Goal: Check status

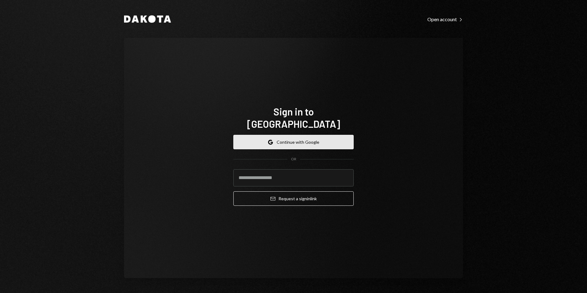
click at [293, 135] on button "Google Continue with Google" at bounding box center [293, 142] width 120 height 14
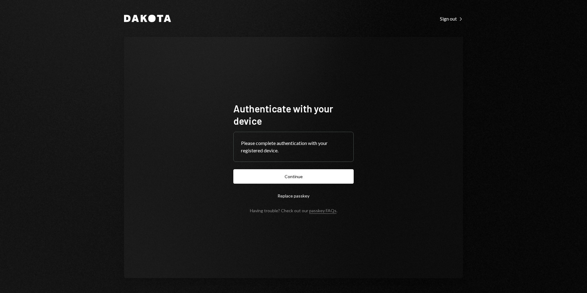
click at [517, 163] on div "Dakota Sign out Right Caret Authenticate with your device Please complete authe…" at bounding box center [293, 146] width 587 height 293
click at [336, 176] on button "Continue" at bounding box center [293, 176] width 120 height 14
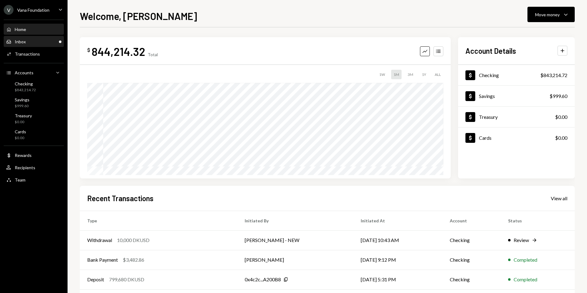
click at [41, 39] on div "Inbox Inbox" at bounding box center [33, 42] width 55 height 6
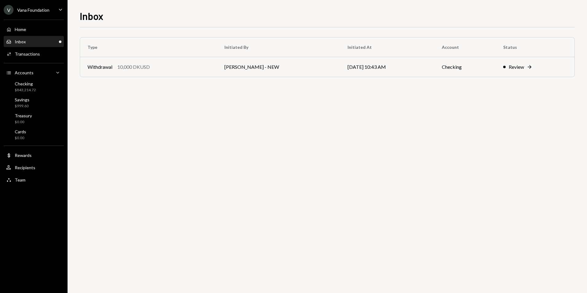
click at [47, 12] on div "Vana Foundation" at bounding box center [33, 9] width 32 height 5
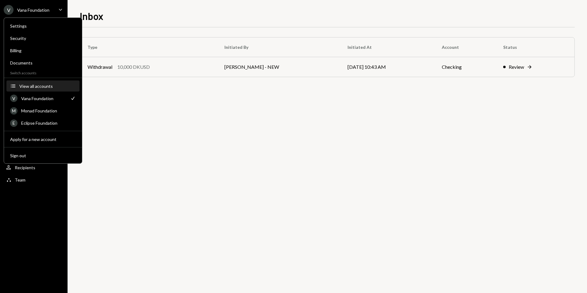
click at [32, 87] on div "View all accounts" at bounding box center [47, 85] width 56 height 5
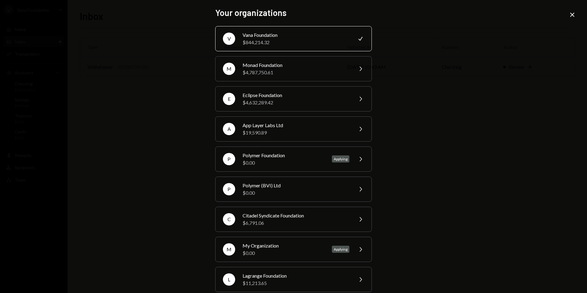
scroll to position [9, 0]
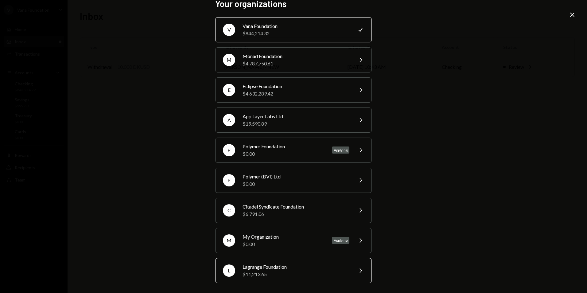
click at [282, 270] on div "$11,213.65" at bounding box center [295, 273] width 107 height 7
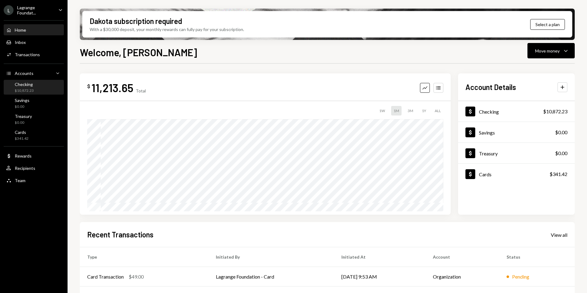
click at [33, 92] on div "$10,872.23" at bounding box center [24, 90] width 19 height 5
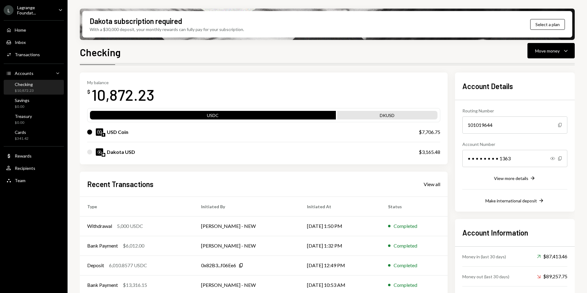
scroll to position [47, 0]
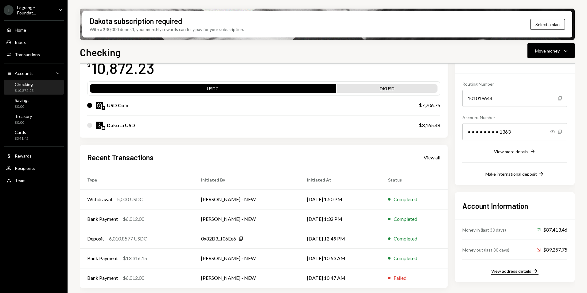
click at [514, 272] on div "View address details" at bounding box center [511, 270] width 40 height 5
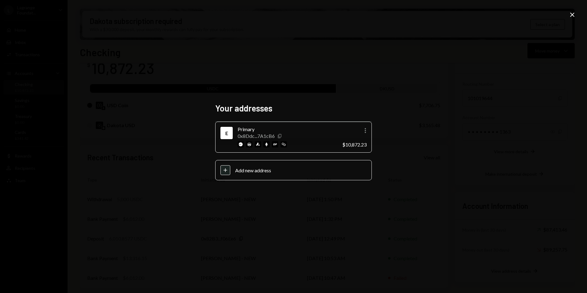
click at [281, 136] on icon "Copy" at bounding box center [279, 136] width 5 height 5
click at [570, 15] on icon "Close" at bounding box center [571, 14] width 7 height 7
